Goal: Task Accomplishment & Management: Manage account settings

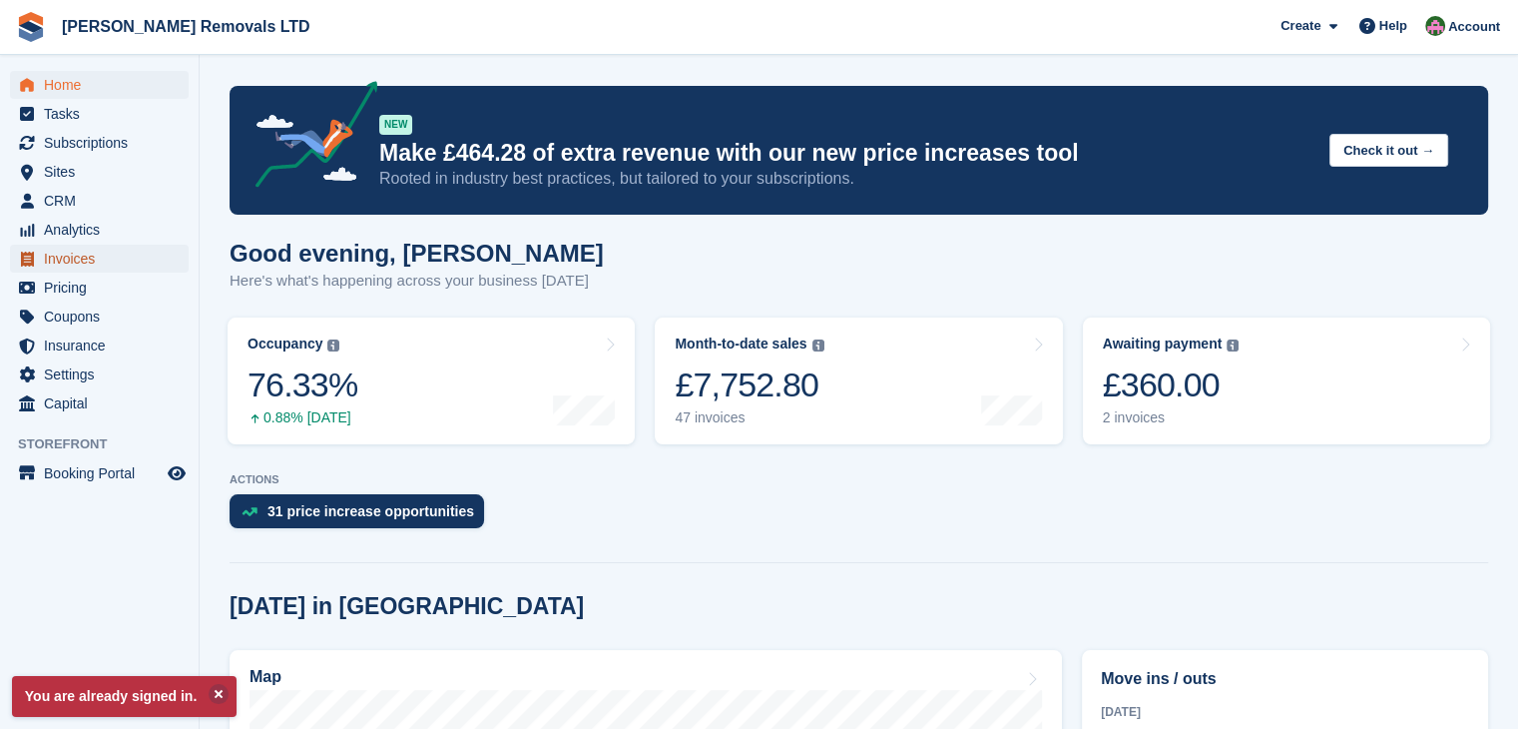
drag, startPoint x: 0, startPoint y: 0, endPoint x: 84, endPoint y: 260, distance: 273.6
click at [84, 260] on span "Invoices" at bounding box center [104, 259] width 120 height 28
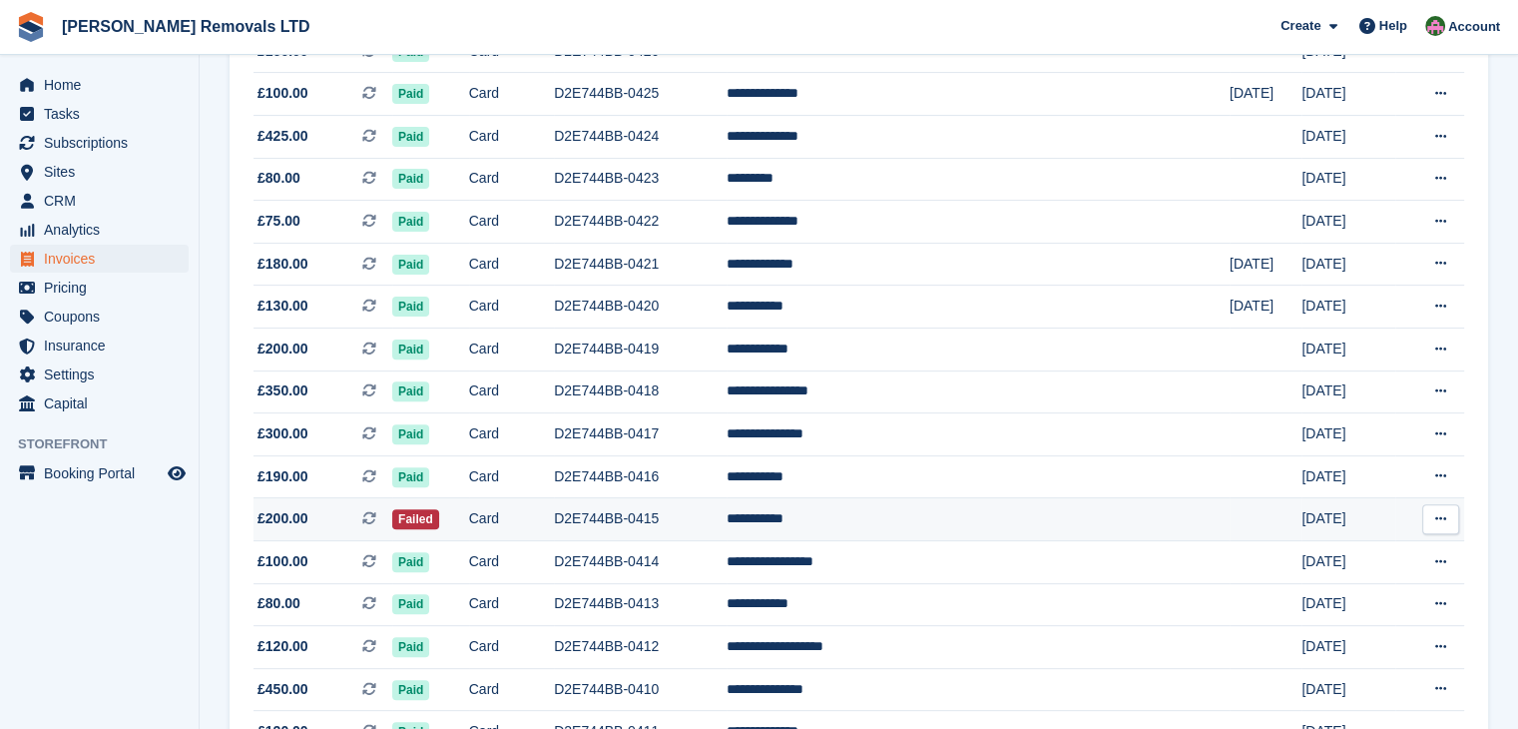
scroll to position [798, 0]
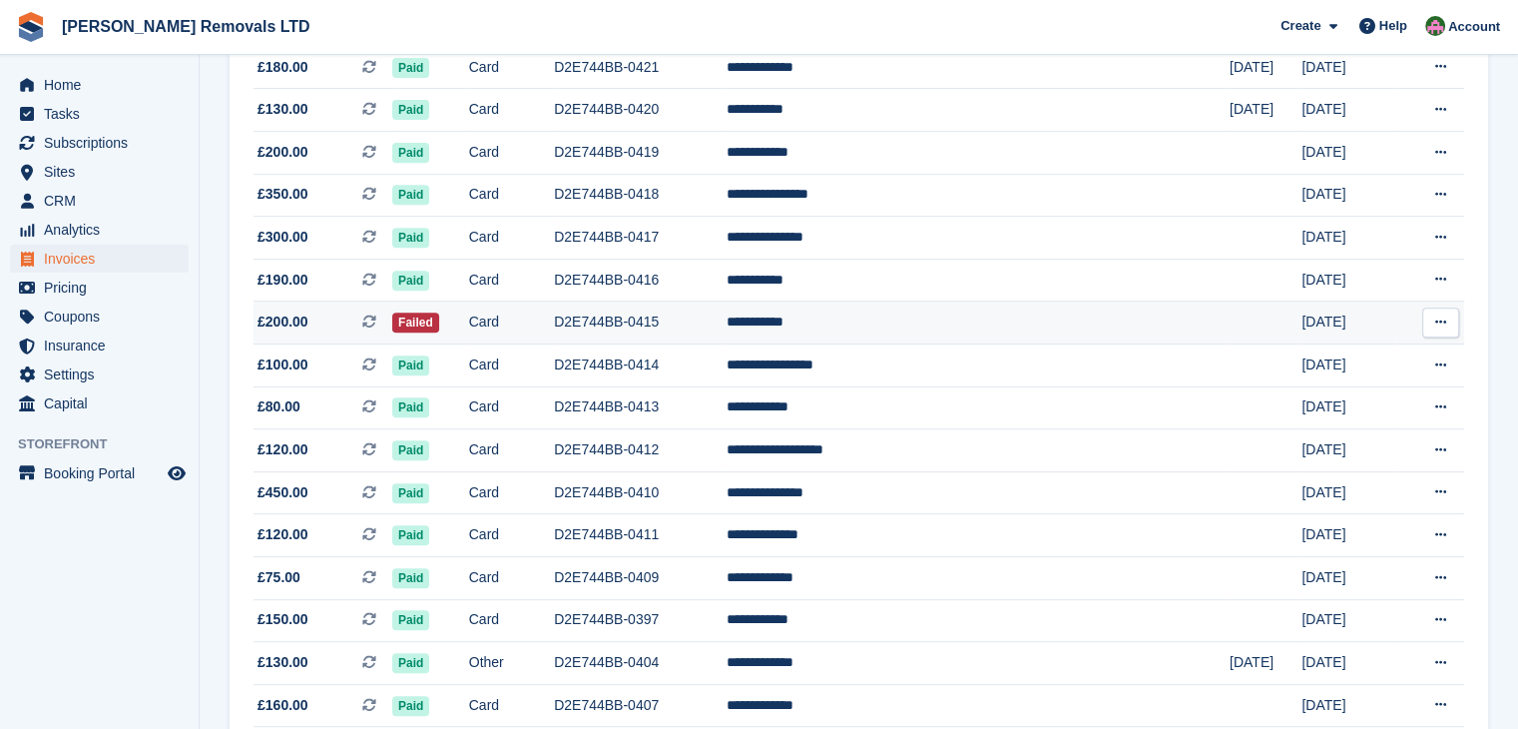
click at [727, 329] on td "D2E744BB-0415" at bounding box center [640, 322] width 173 height 43
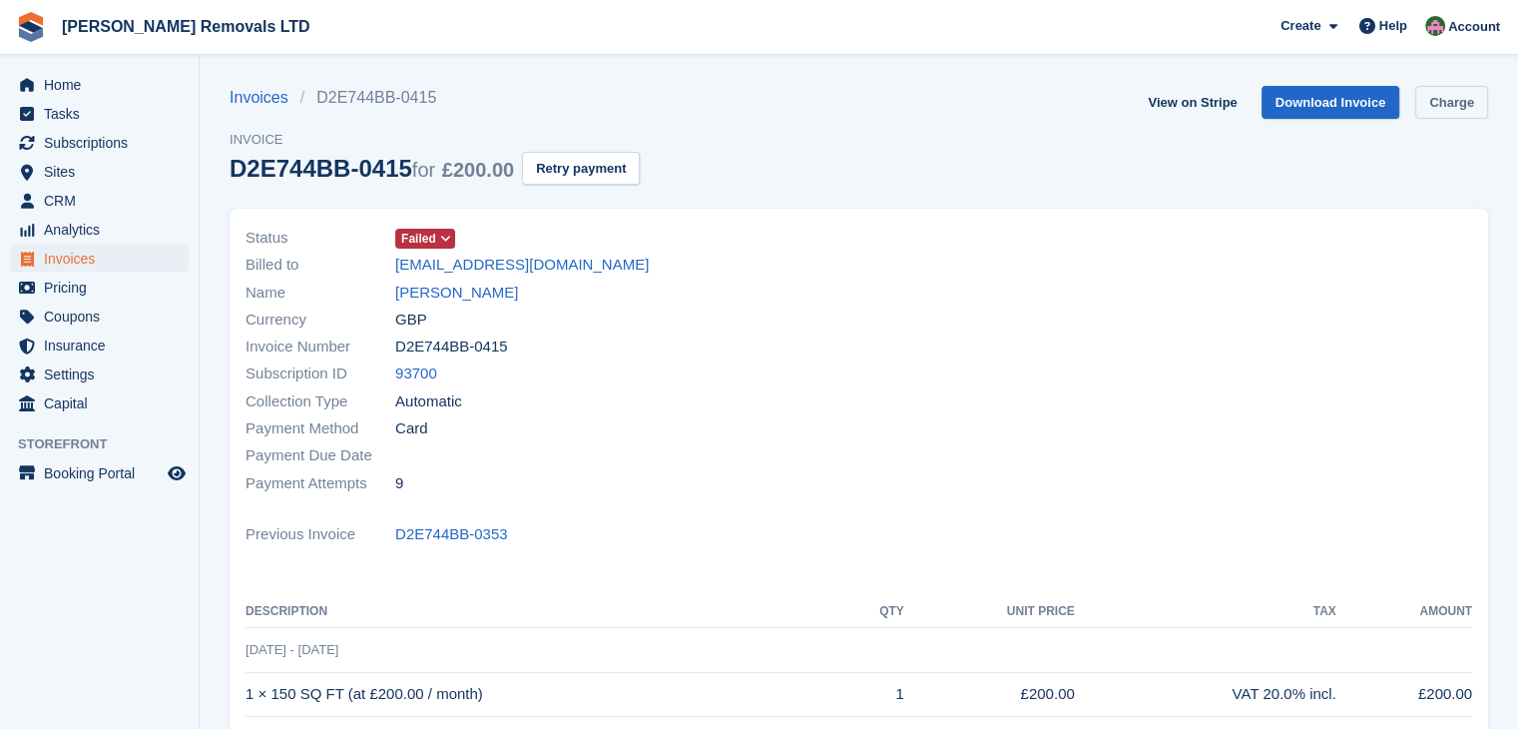
click at [1449, 114] on link "Charge" at bounding box center [1451, 102] width 73 height 33
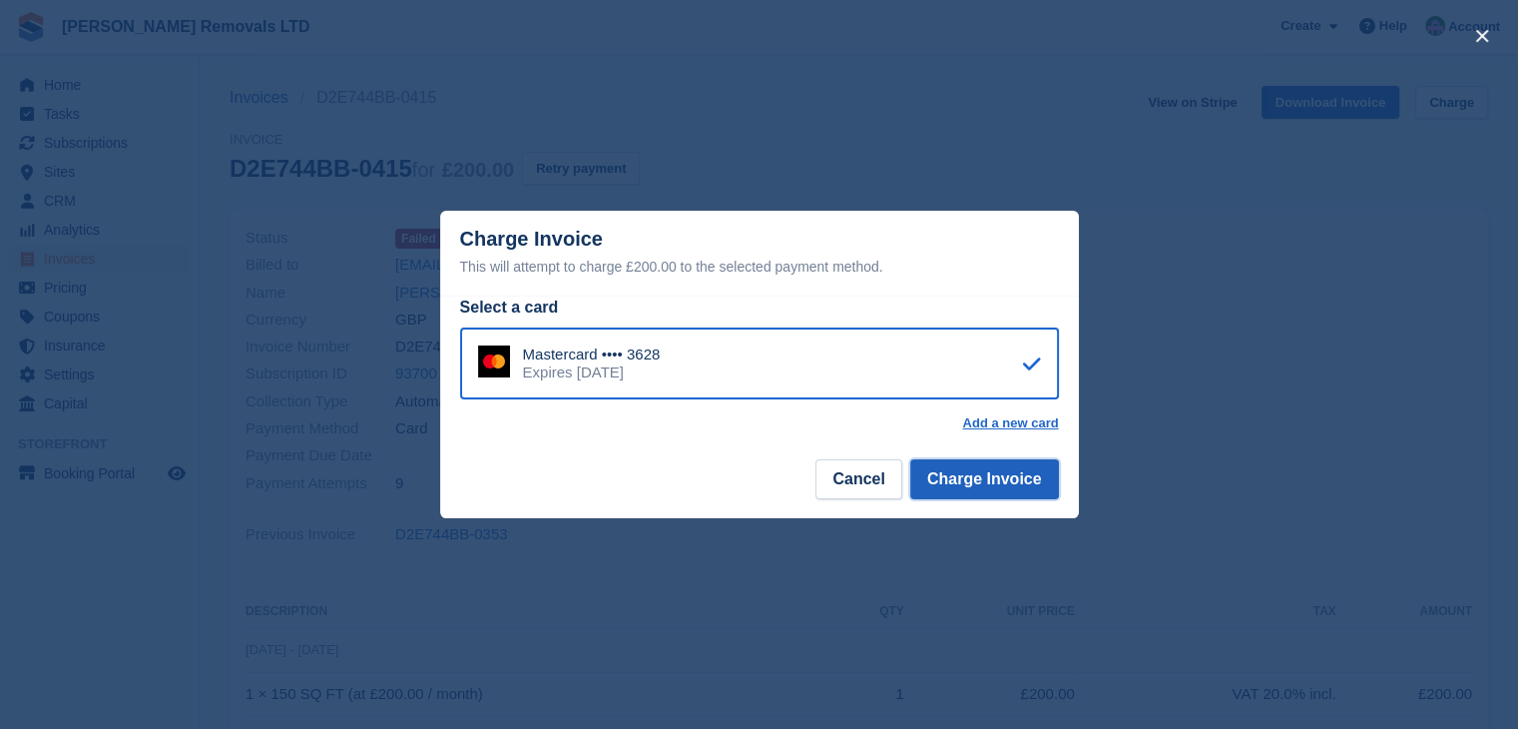
click at [988, 476] on button "Charge Invoice" at bounding box center [984, 479] width 149 height 40
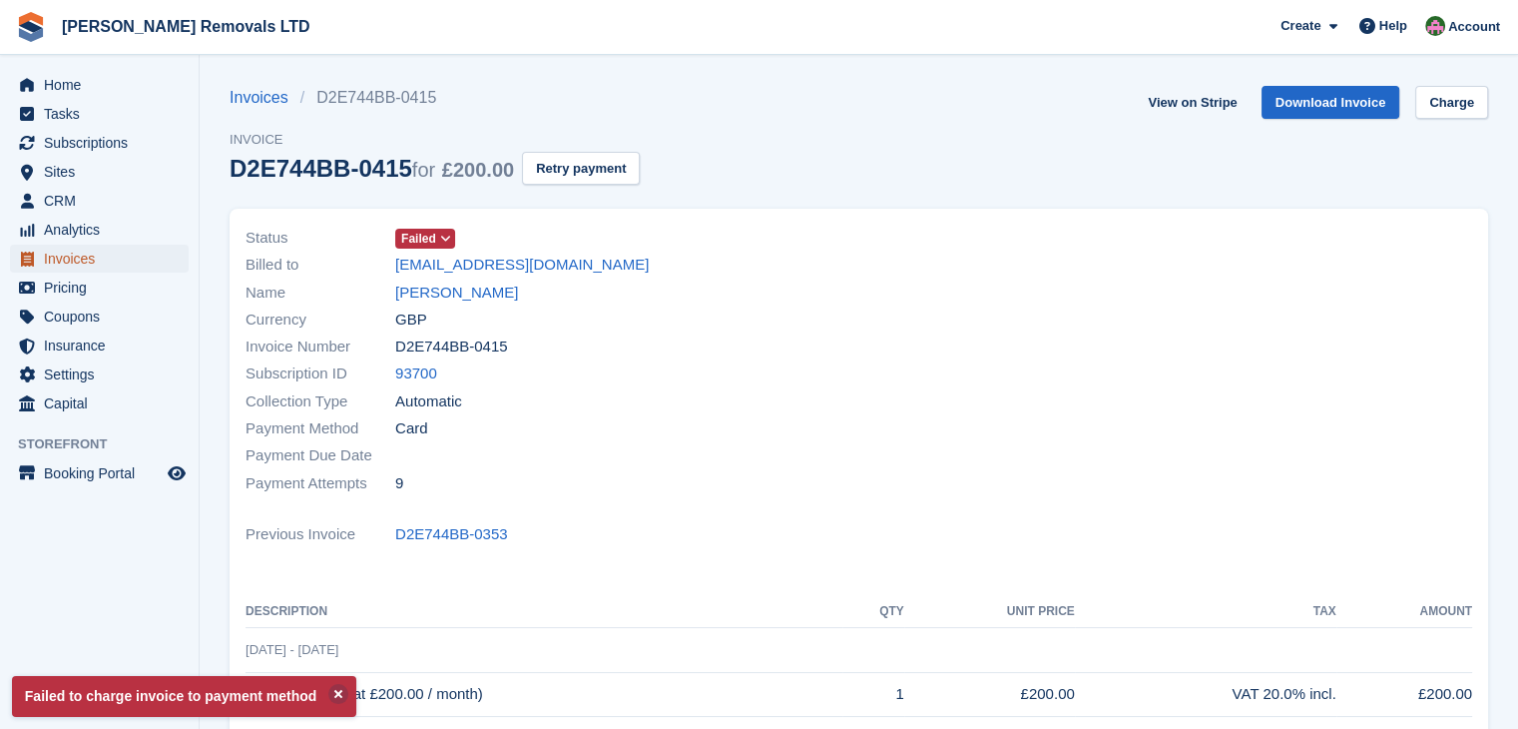
click at [58, 255] on span "Invoices" at bounding box center [104, 259] width 120 height 28
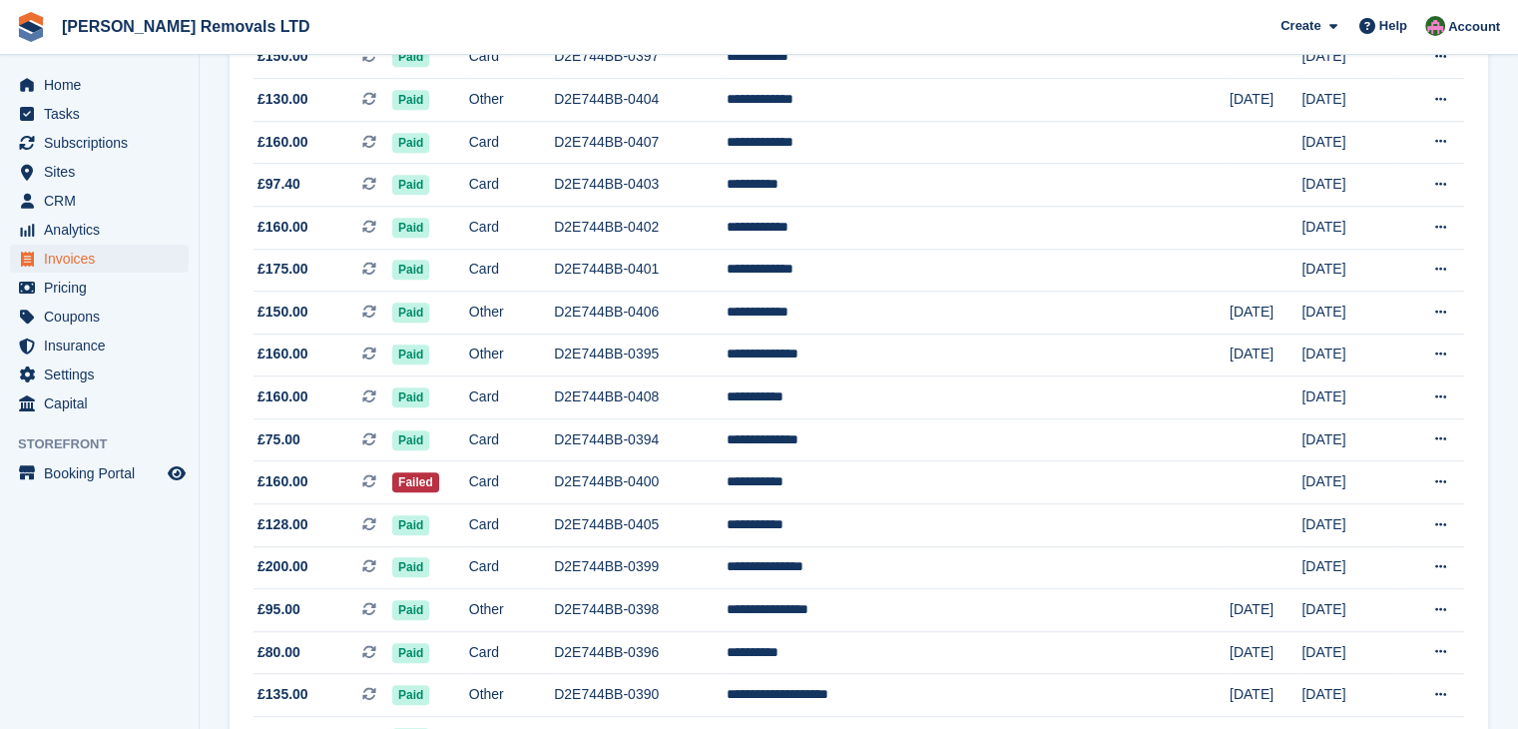
scroll to position [1397, 0]
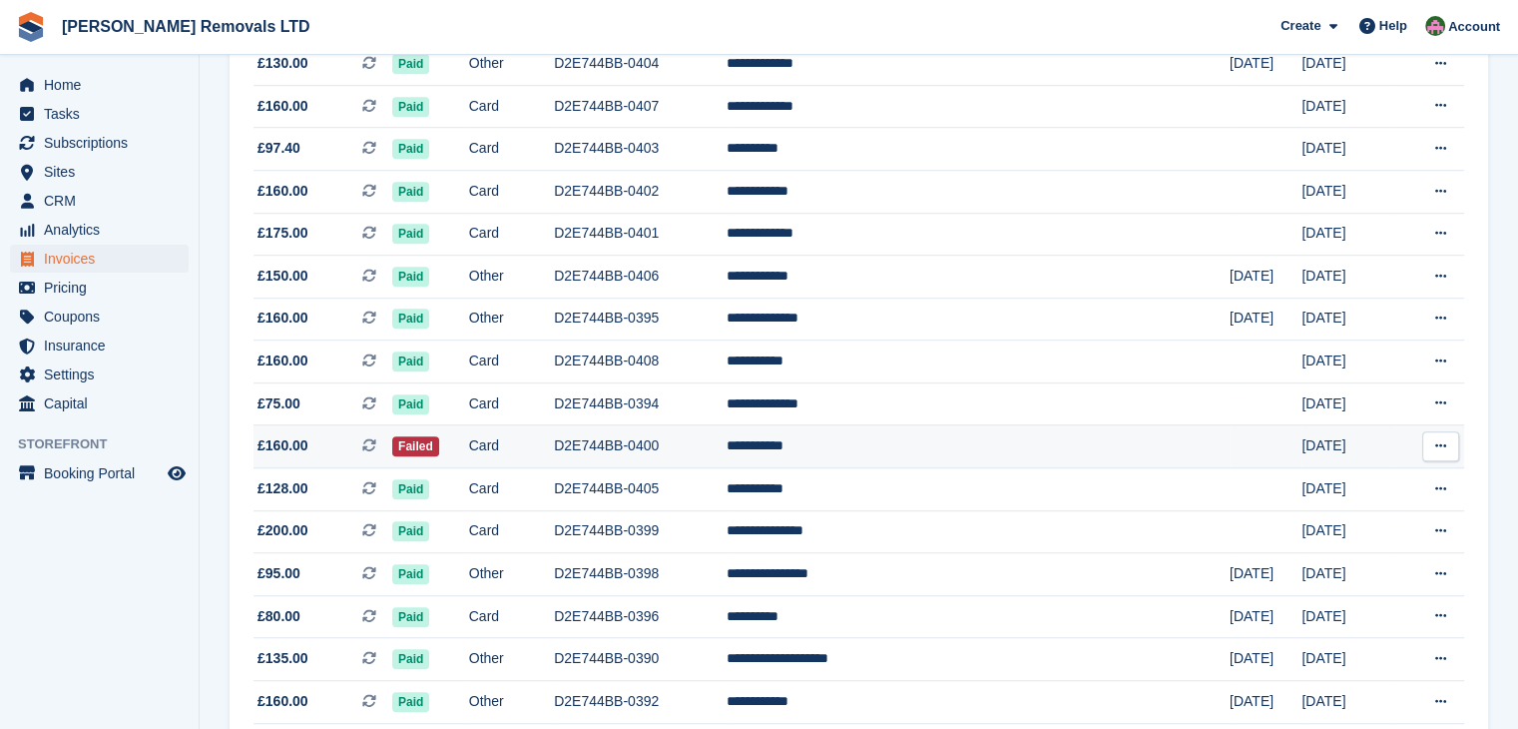
click at [727, 448] on td "D2E744BB-0400" at bounding box center [640, 446] width 173 height 43
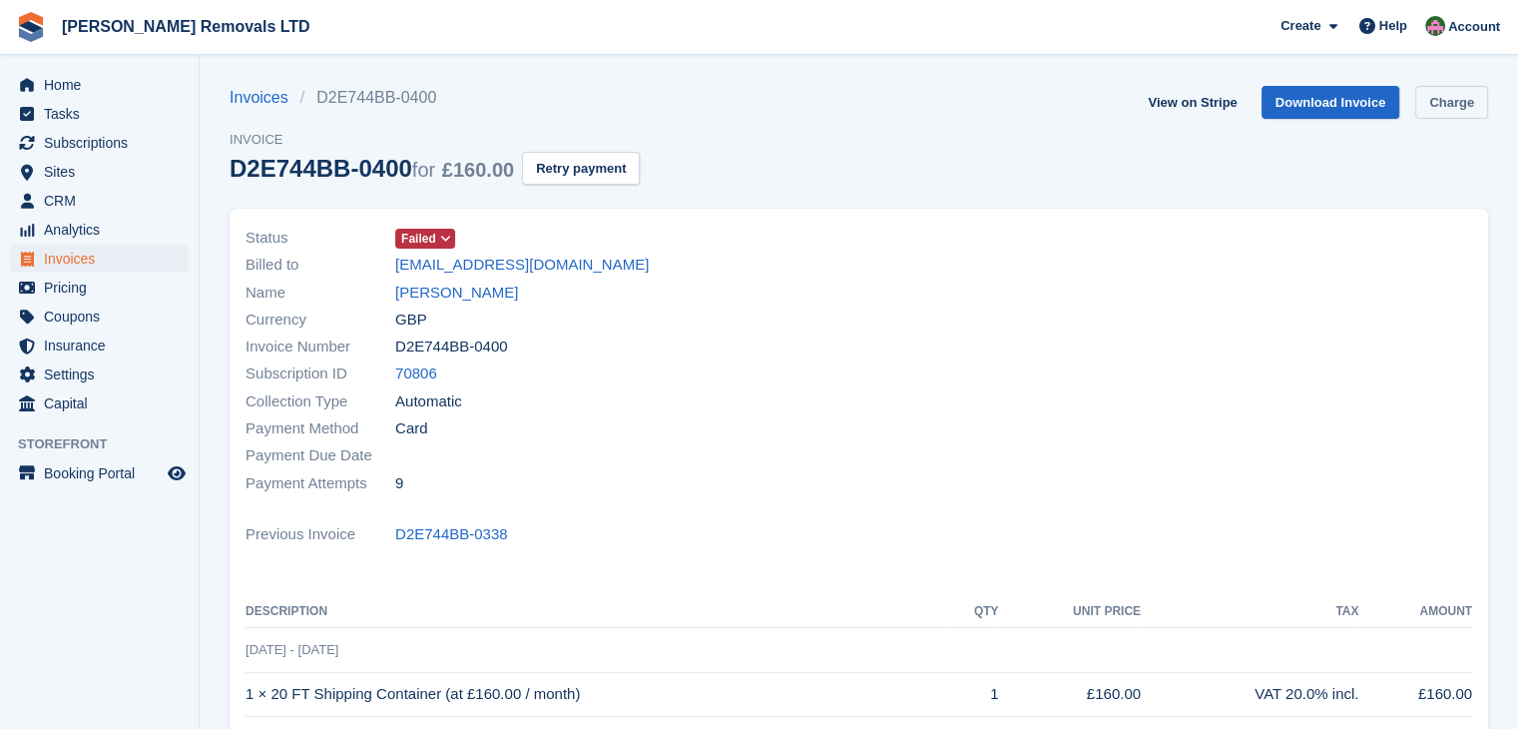
click at [1453, 106] on link "Charge" at bounding box center [1451, 102] width 73 height 33
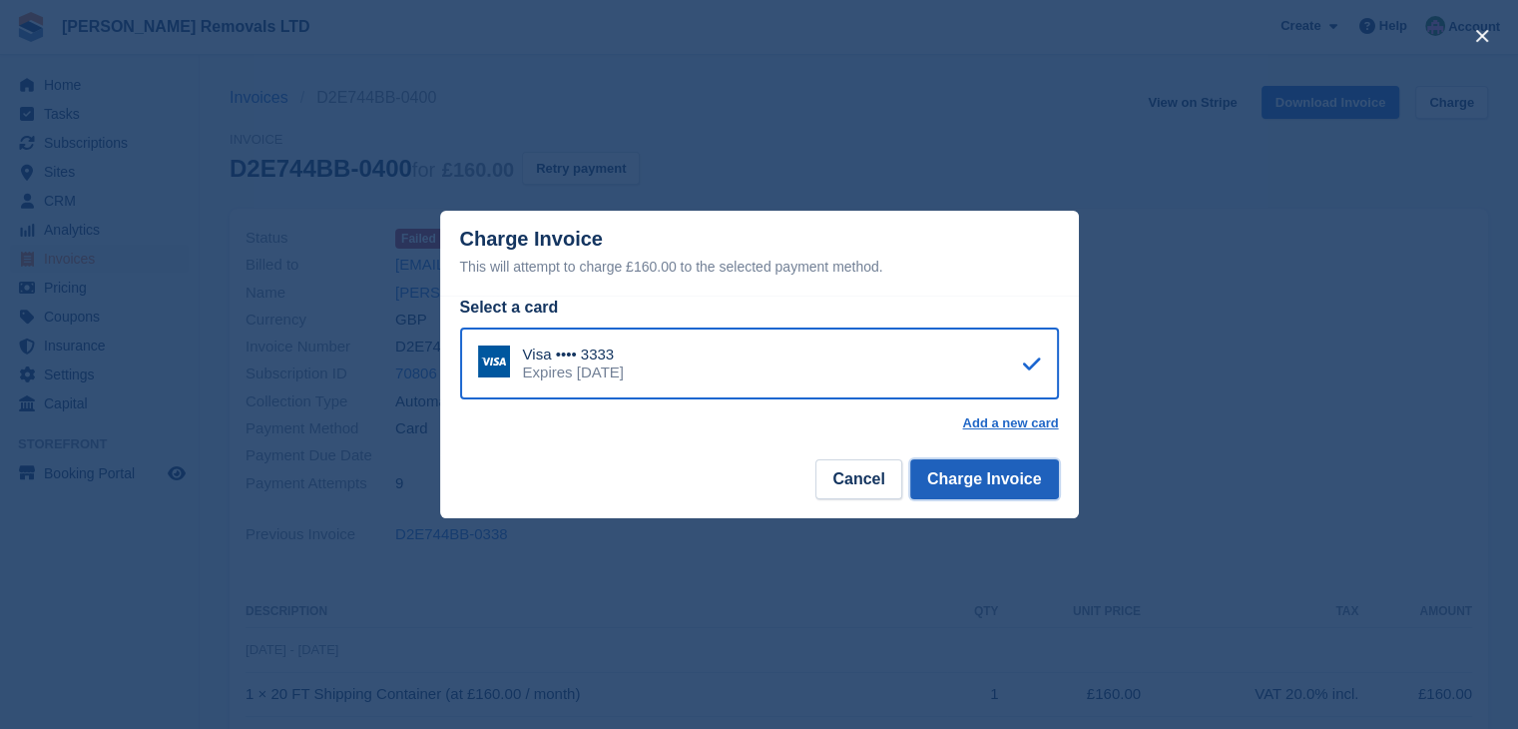
click at [1022, 481] on button "Charge Invoice" at bounding box center [984, 479] width 149 height 40
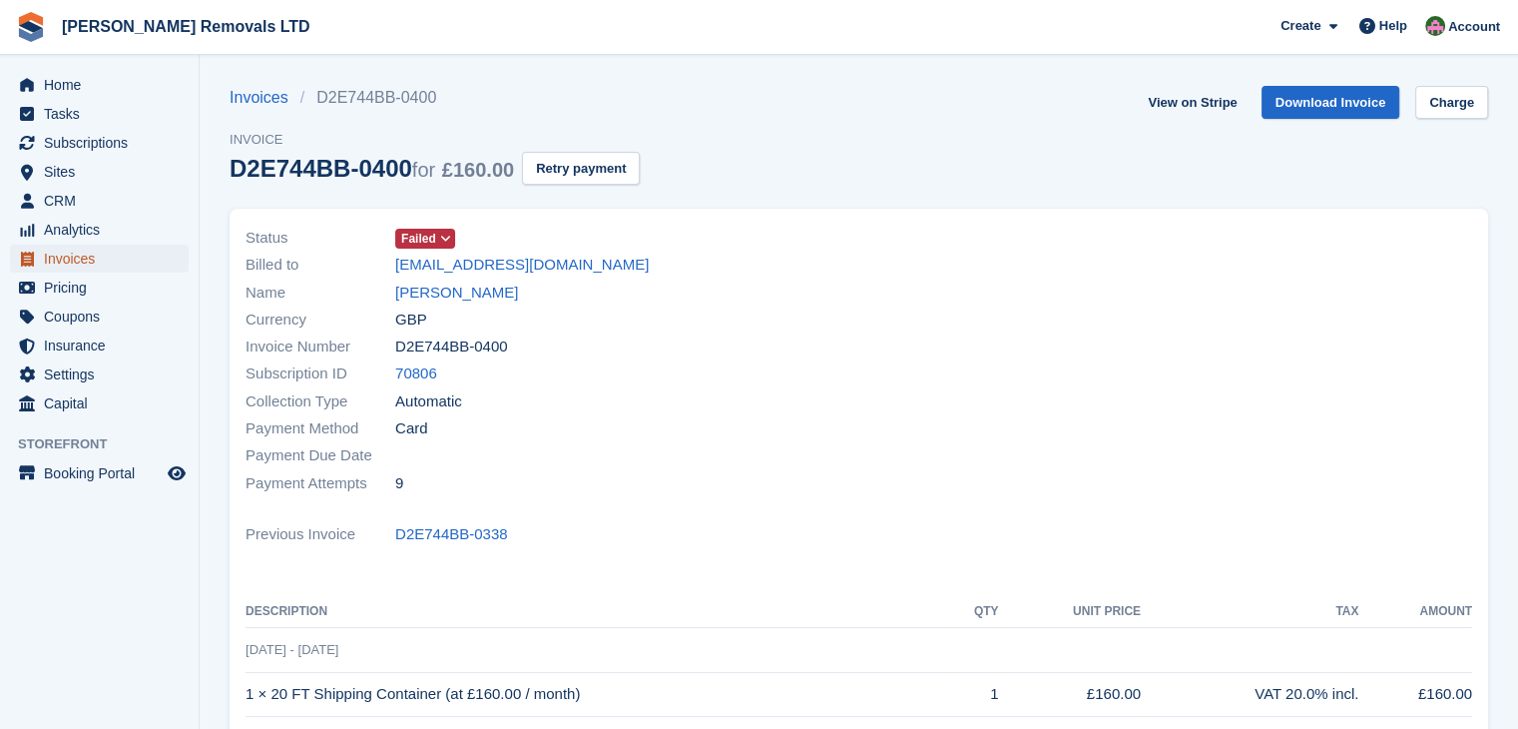
click at [67, 250] on span "Invoices" at bounding box center [104, 259] width 120 height 28
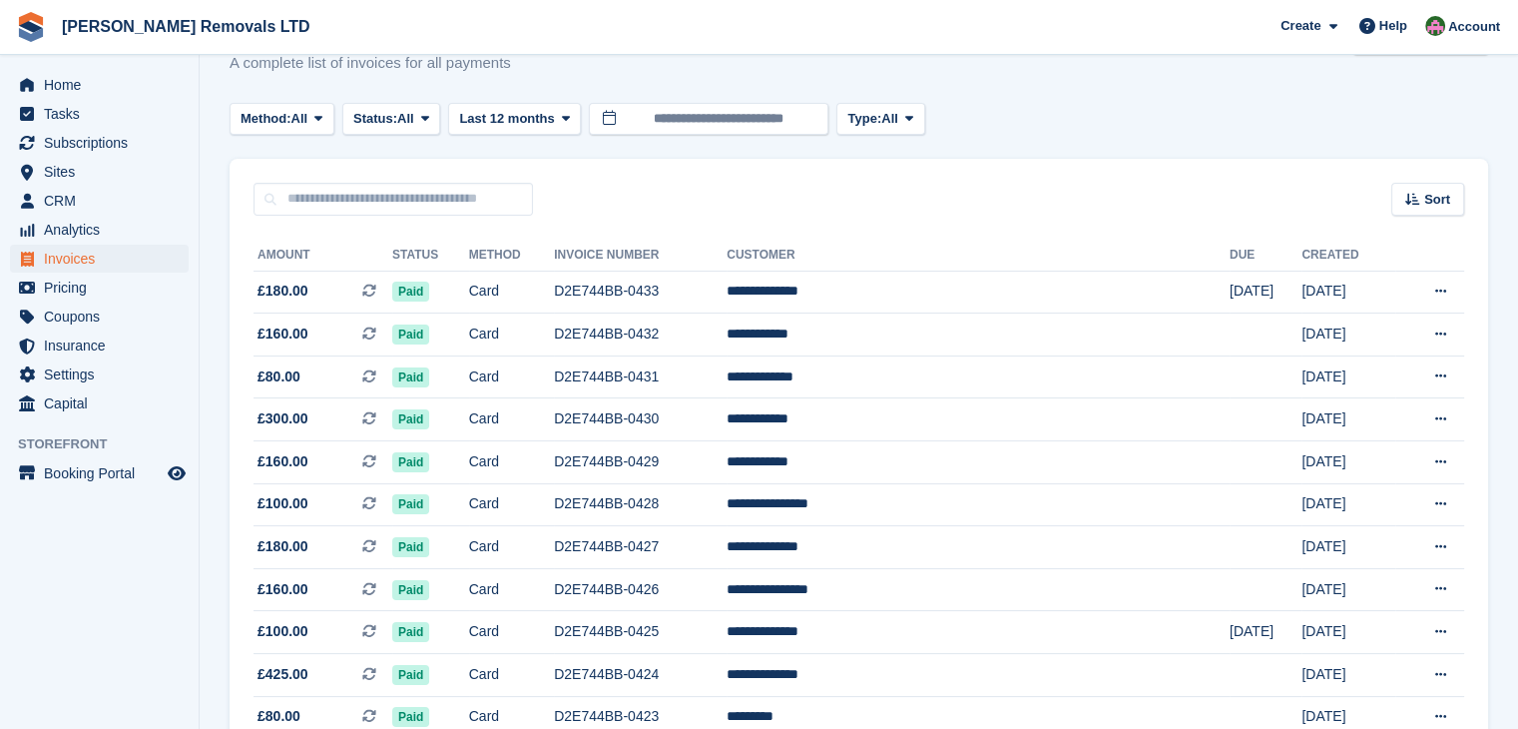
scroll to position [100, 0]
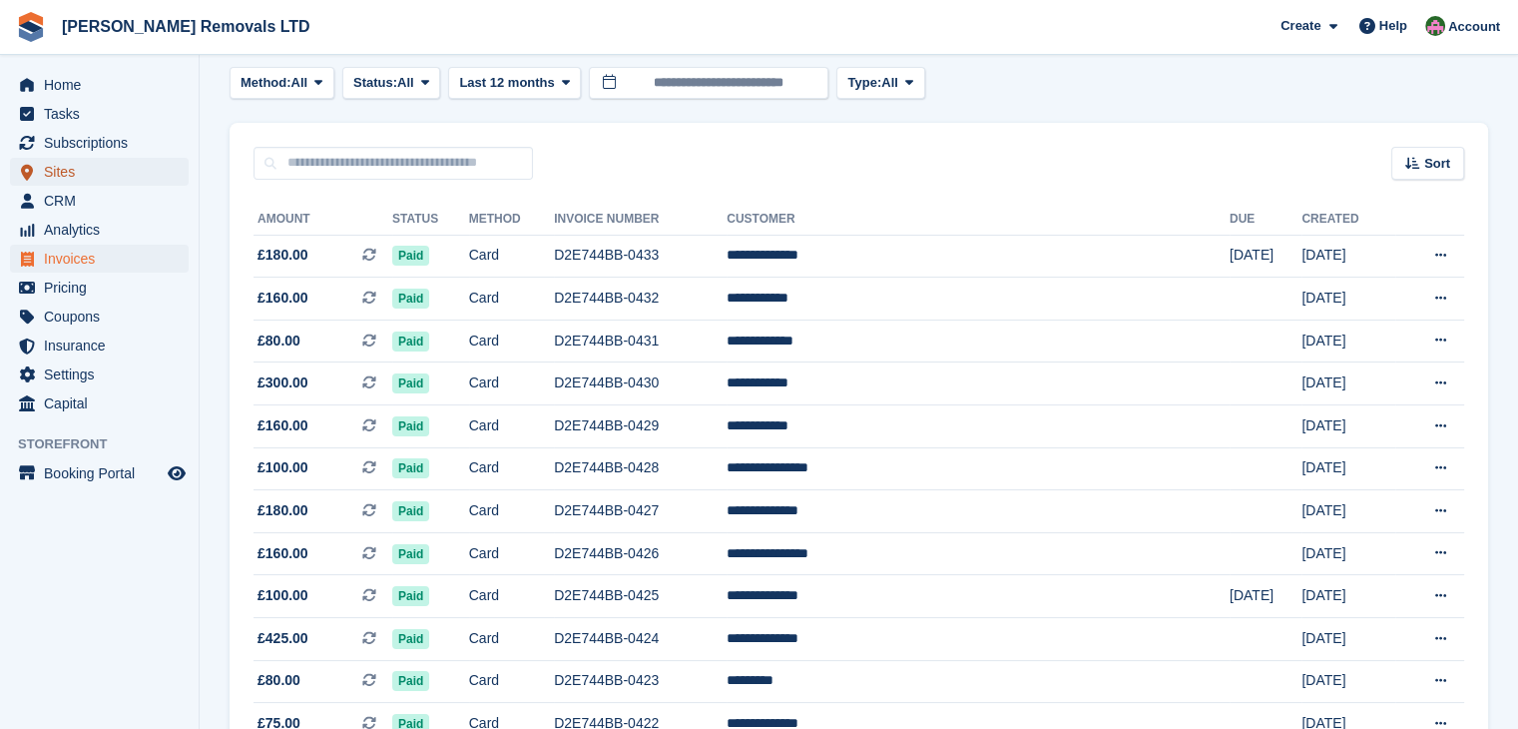
click at [68, 169] on span "Sites" at bounding box center [104, 172] width 120 height 28
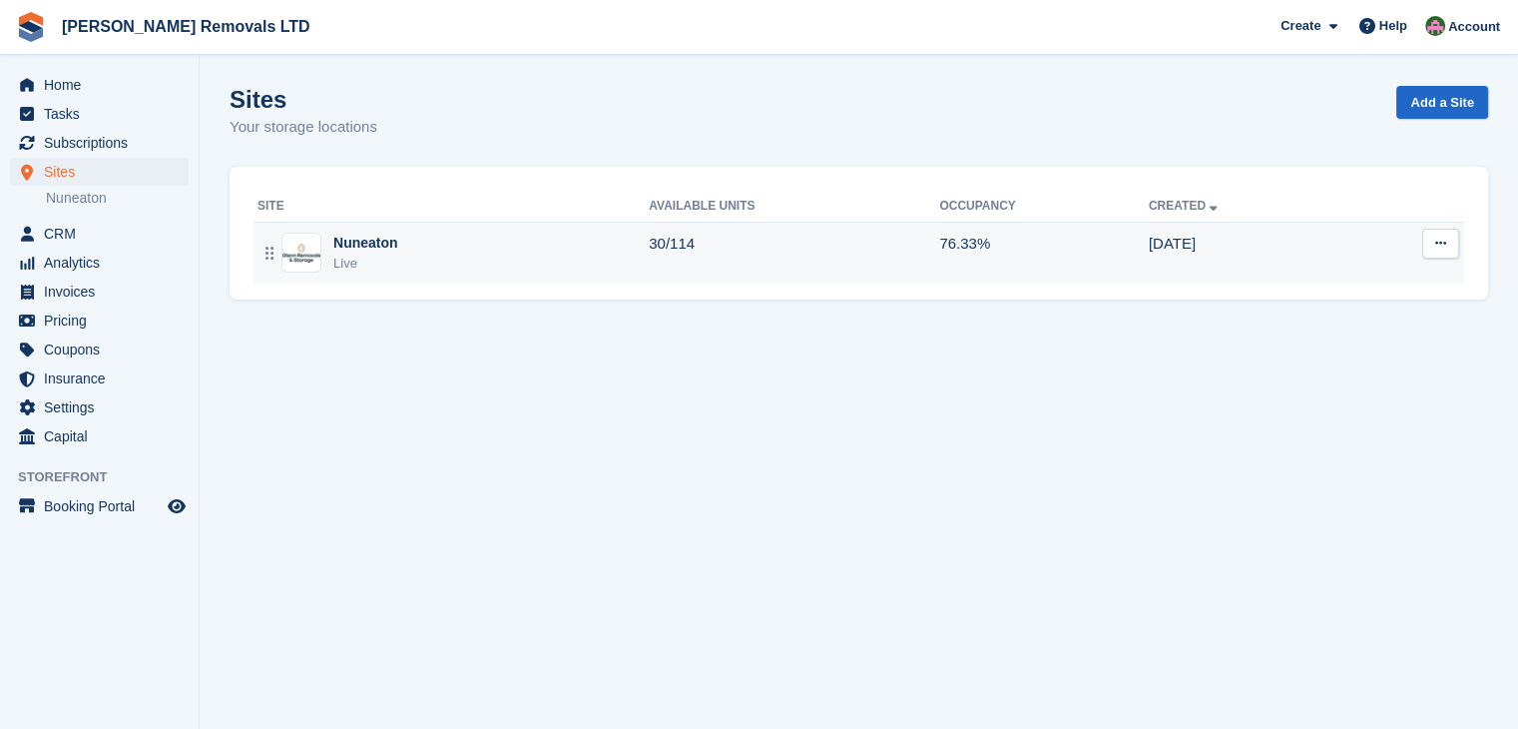
click at [423, 257] on div "Nuneaton Live" at bounding box center [452, 253] width 391 height 41
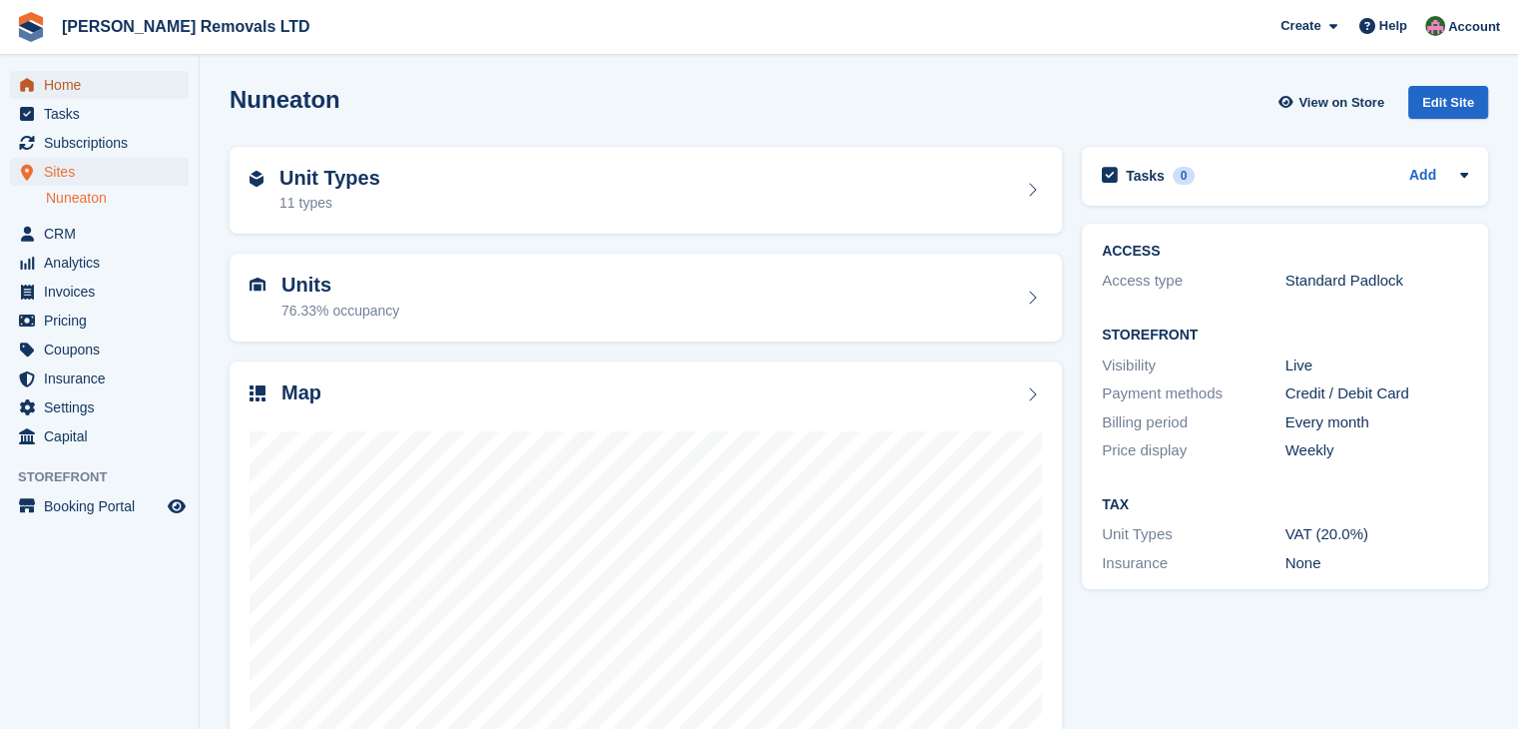
click at [64, 82] on span "Home" at bounding box center [104, 85] width 120 height 28
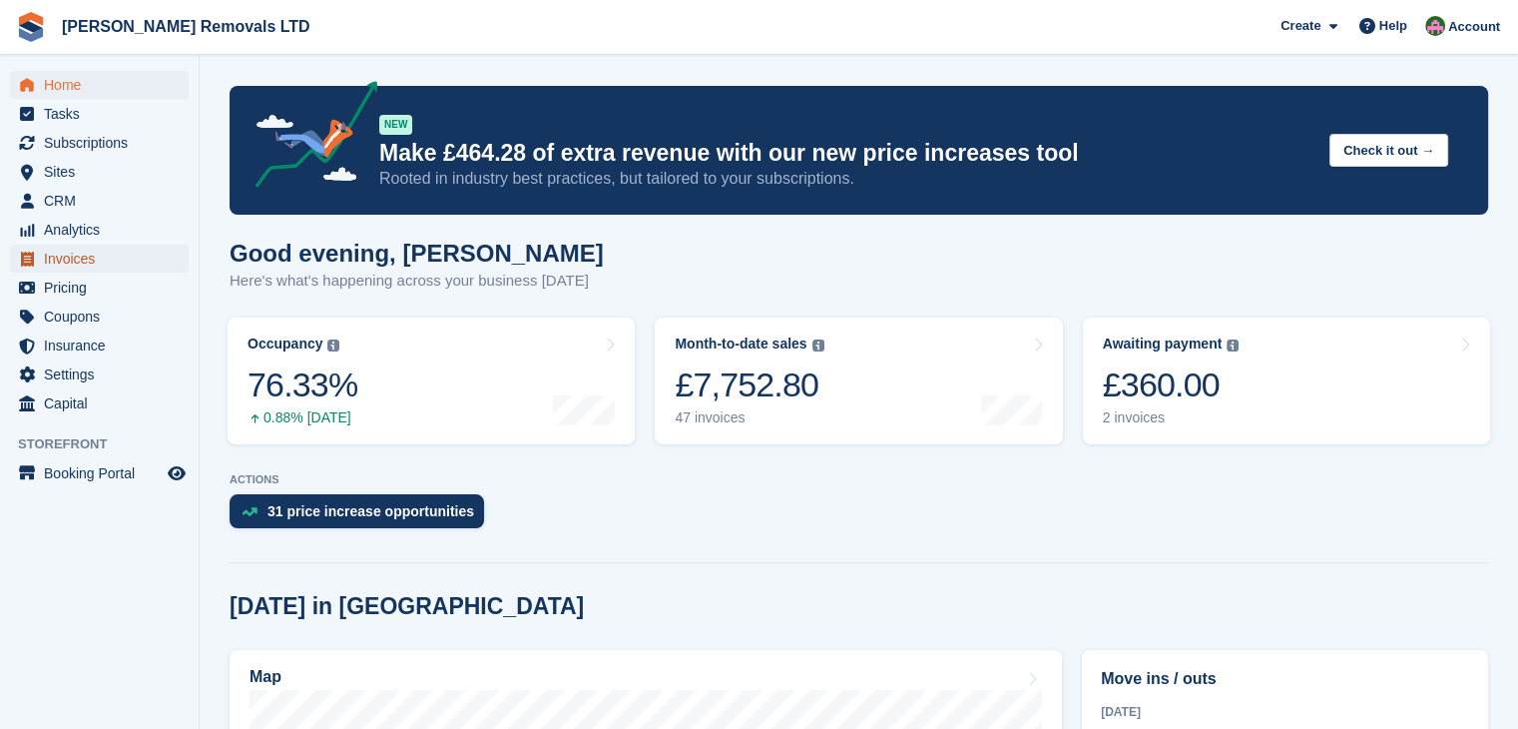
click at [71, 259] on span "Invoices" at bounding box center [104, 259] width 120 height 28
